Goal: Information Seeking & Learning: Find specific fact

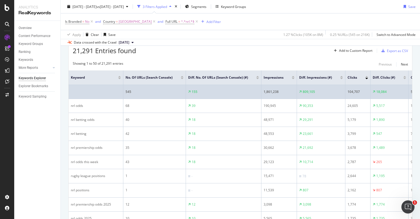
scroll to position [167, 0]
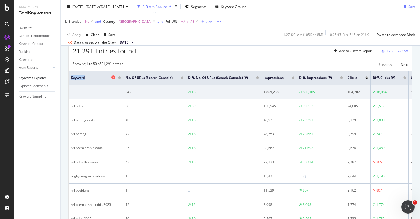
drag, startPoint x: 70, startPoint y: 76, endPoint x: 90, endPoint y: 79, distance: 20.3
click at [90, 79] on th "Keyword" at bounding box center [96, 78] width 55 height 15
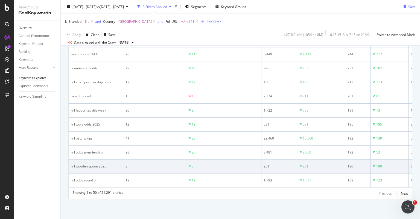
scroll to position [786, 0]
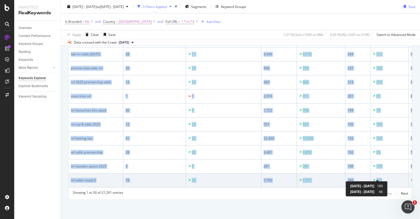
click at [383, 178] on div "123" at bounding box center [389, 180] width 33 height 5
copy table "Keyword No. of URLs (Search Console) Diff. No. of URLs (Search Console) (#) Imp…"
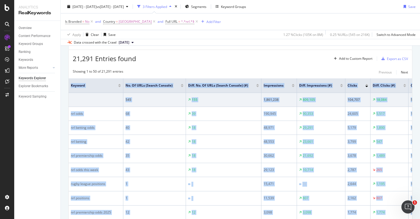
scroll to position [158, 0]
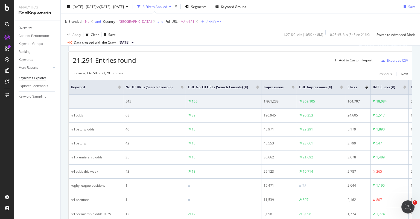
click at [151, 56] on div "21,291 Entries found Add to Custom Report Export as CSV" at bounding box center [241, 57] width 344 height 13
click at [163, 74] on div "Showing 1 to 50 of 21,291 entries Previous Next" at bounding box center [241, 74] width 344 height 7
click at [188, 58] on div "21,291 Entries found Add to Custom Report Export as CSV" at bounding box center [241, 57] width 344 height 13
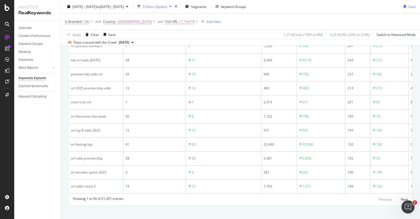
scroll to position [787, 0]
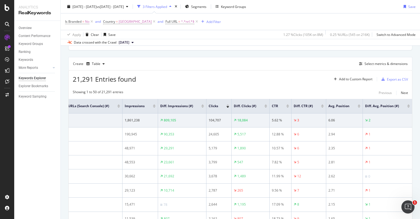
scroll to position [0, 0]
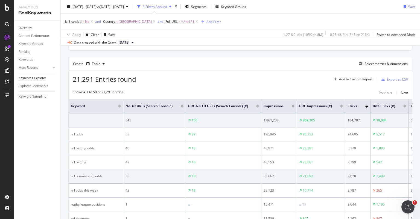
click at [231, 172] on td "18" at bounding box center [224, 176] width 76 height 14
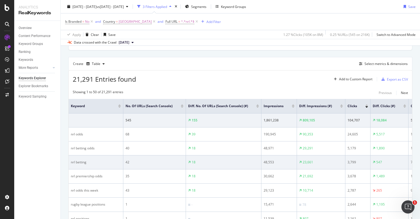
click at [229, 163] on div "18" at bounding box center [223, 162] width 71 height 5
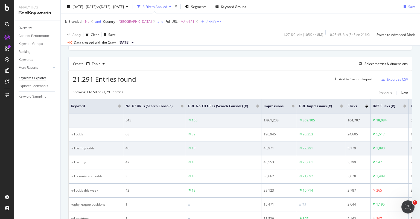
click at [222, 149] on div "18" at bounding box center [223, 148] width 71 height 5
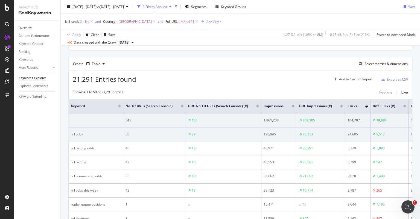
click at [224, 133] on div "39" at bounding box center [223, 134] width 71 height 5
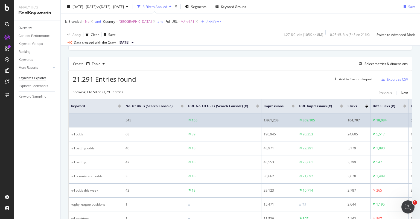
click at [224, 118] on div "155" at bounding box center [223, 120] width 71 height 5
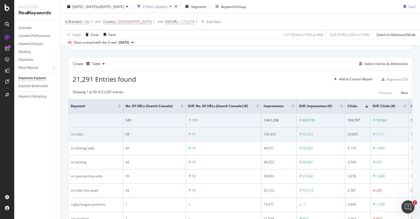
click at [224, 132] on div "39" at bounding box center [223, 134] width 71 height 5
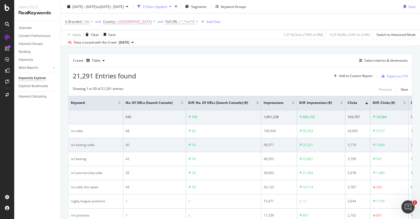
click at [224, 141] on td "18" at bounding box center [224, 145] width 76 height 14
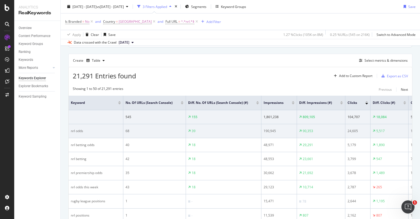
click at [226, 129] on div "39" at bounding box center [223, 130] width 71 height 5
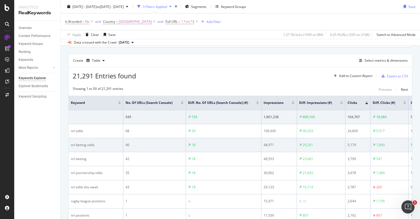
click at [224, 142] on div "18" at bounding box center [223, 144] width 71 height 5
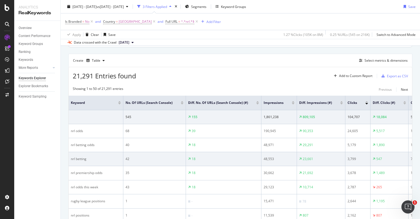
click at [225, 156] on div "18" at bounding box center [223, 158] width 71 height 5
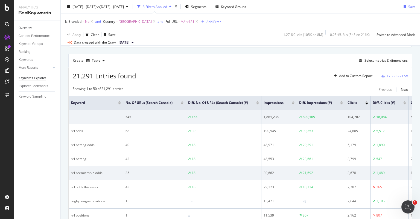
click at [226, 171] on div "18" at bounding box center [223, 172] width 71 height 5
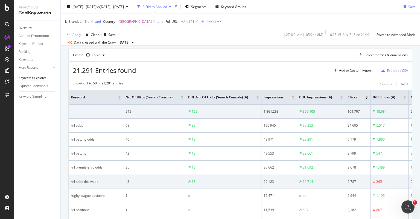
click at [224, 179] on div "18" at bounding box center [223, 181] width 71 height 5
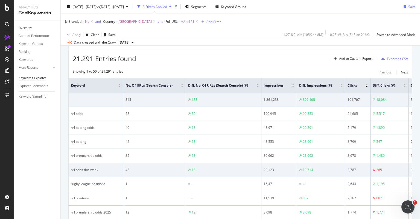
scroll to position [160, 0]
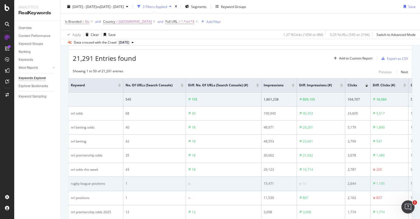
click at [223, 181] on div "-" at bounding box center [223, 183] width 71 height 5
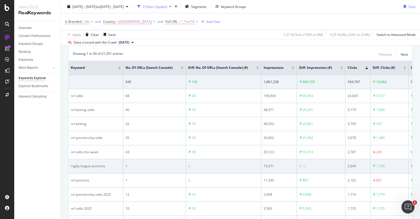
scroll to position [177, 0]
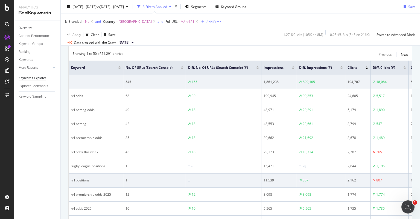
click at [223, 179] on div "-" at bounding box center [223, 180] width 71 height 5
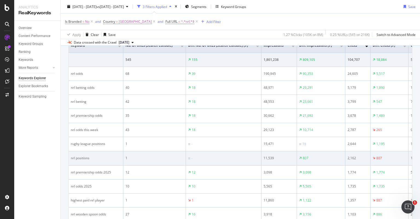
scroll to position [200, 0]
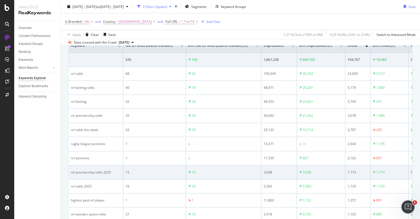
click at [224, 170] on div "12" at bounding box center [223, 172] width 71 height 5
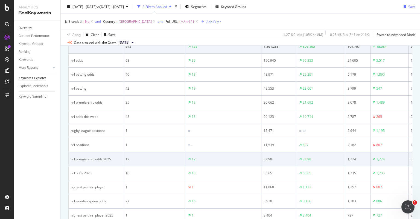
scroll to position [213, 0]
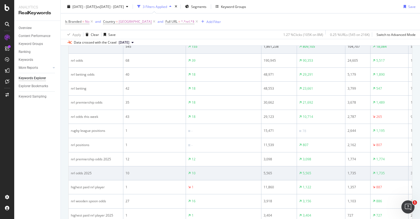
click at [225, 170] on td "10" at bounding box center [224, 173] width 76 height 14
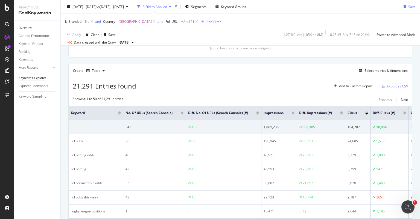
scroll to position [128, 0]
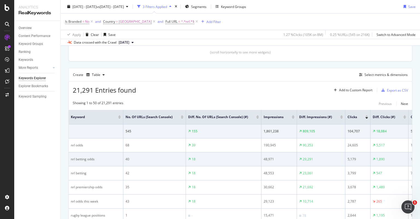
click at [225, 157] on div "18" at bounding box center [223, 159] width 71 height 5
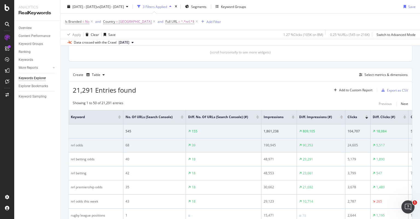
click at [226, 143] on div "39" at bounding box center [223, 145] width 71 height 5
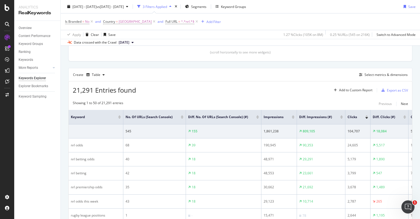
click at [220, 94] on div "21,291 Entries found Add to Custom Report Export as CSV" at bounding box center [241, 87] width 344 height 13
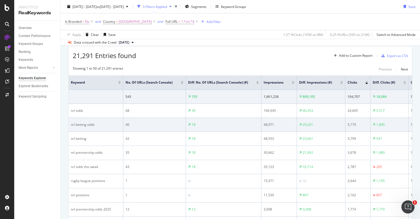
scroll to position [162, 0]
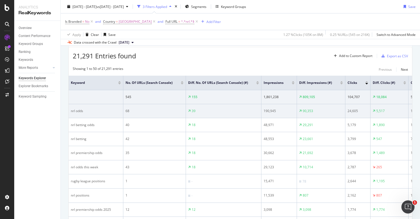
click at [230, 115] on td "39" at bounding box center [224, 111] width 76 height 14
click at [229, 114] on td "39" at bounding box center [224, 111] width 76 height 14
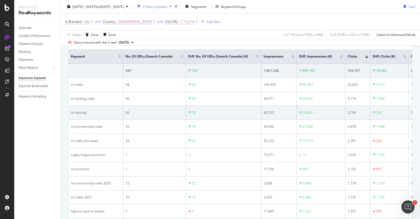
scroll to position [186, 0]
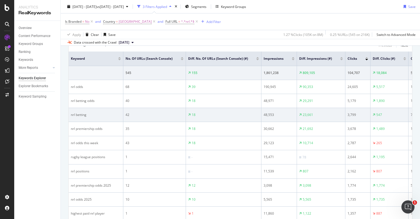
click at [214, 110] on td "18" at bounding box center [224, 115] width 76 height 14
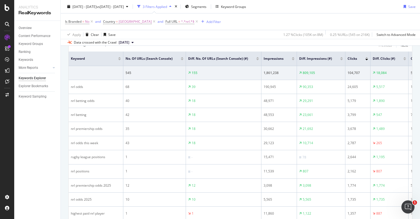
click at [118, 61] on th "Keyword" at bounding box center [96, 58] width 55 height 15
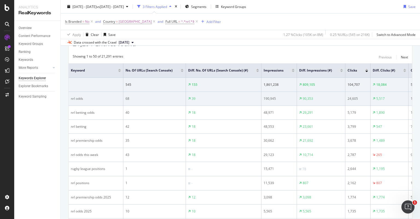
scroll to position [174, 0]
click at [304, 97] on div "90,353" at bounding box center [308, 98] width 10 height 5
copy div "90,353"
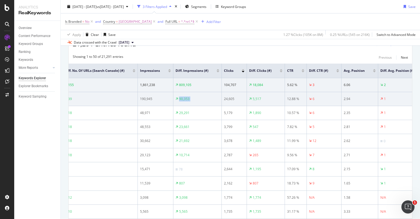
scroll to position [0, 124]
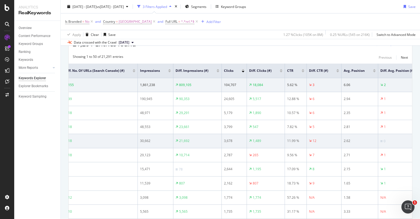
click at [211, 134] on td "21,692" at bounding box center [198, 141] width 48 height 14
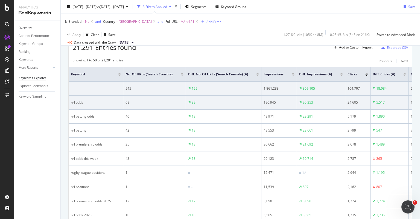
scroll to position [170, 0]
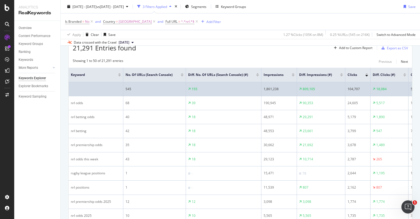
click at [256, 88] on div "155" at bounding box center [223, 89] width 71 height 5
